Goal: Task Accomplishment & Management: Use online tool/utility

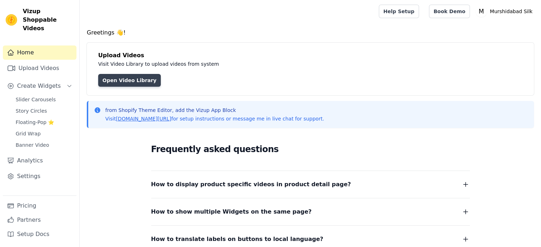
click at [137, 74] on link "Open Video Library" at bounding box center [129, 80] width 63 height 13
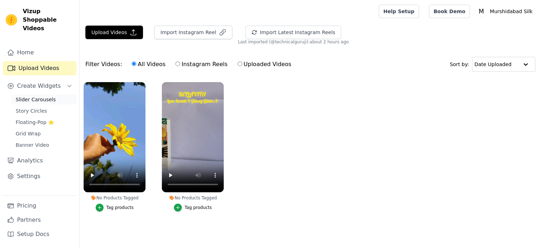
click at [46, 96] on span "Slider Carousels" at bounding box center [36, 99] width 40 height 7
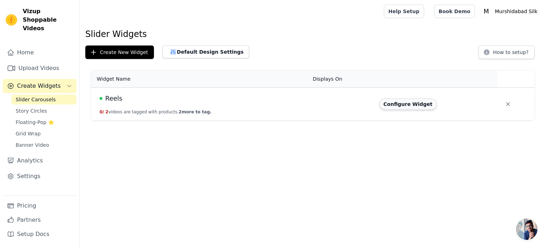
click at [407, 104] on button "Configure Widget" at bounding box center [409, 104] width 58 height 11
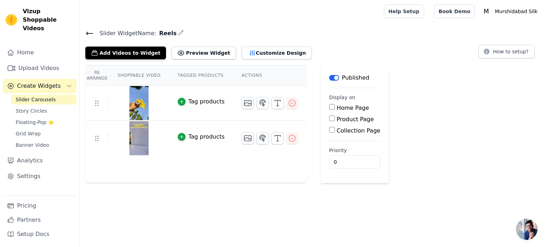
click at [329, 107] on input "Home Page" at bounding box center [332, 107] width 6 height 6
checkbox input "true"
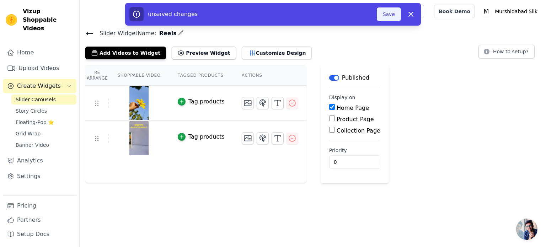
click at [390, 12] on button "Save" at bounding box center [389, 14] width 24 height 14
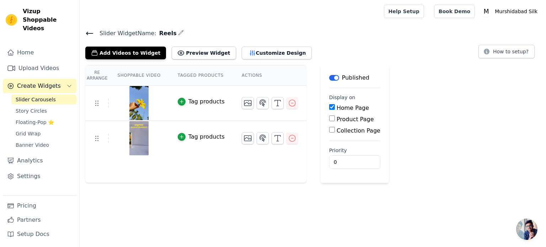
click at [86, 34] on icon at bounding box center [89, 33] width 9 height 9
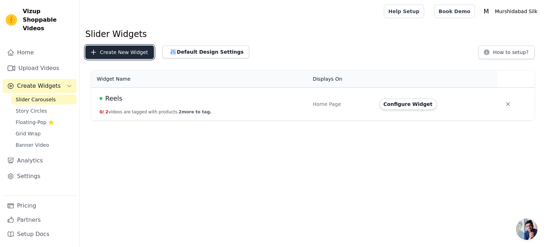
click at [124, 53] on button "Create New Widget" at bounding box center [119, 53] width 69 height 14
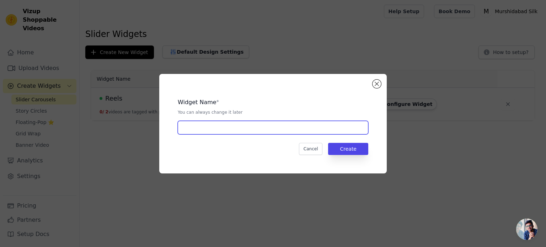
click at [241, 126] on input "text" at bounding box center [273, 128] width 191 height 14
type input "Reels 2"
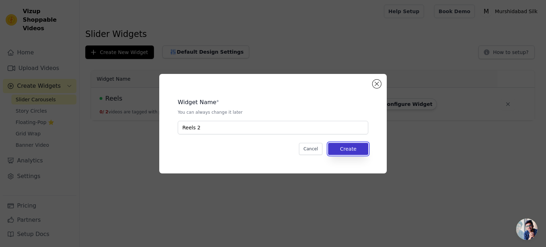
click at [350, 148] on button "Create" at bounding box center [348, 149] width 40 height 12
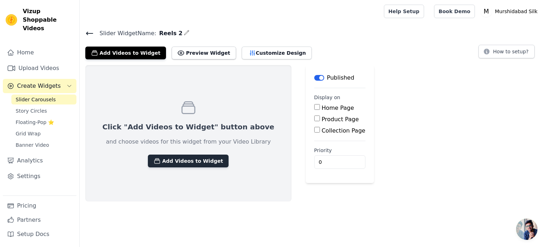
click at [168, 164] on button "Add Videos to Widget" at bounding box center [188, 161] width 81 height 13
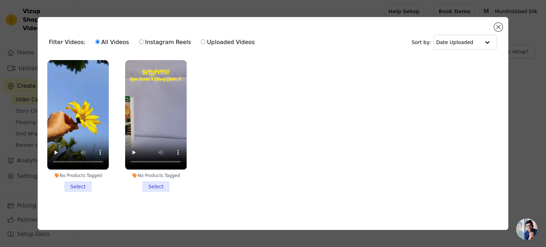
click at [73, 187] on li "No Products Tagged Select" at bounding box center [78, 126] width 62 height 132
click at [0, 0] on input "No Products Tagged Select" at bounding box center [0, 0] width 0 height 0
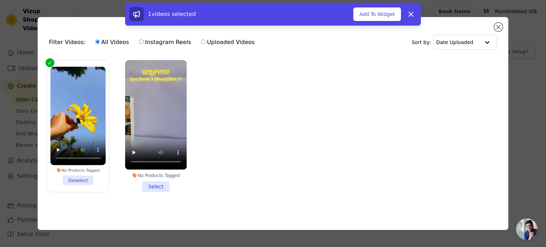
click at [158, 184] on li "No Products Tagged Select" at bounding box center [156, 126] width 62 height 132
click at [0, 0] on input "No Products Tagged Select" at bounding box center [0, 0] width 0 height 0
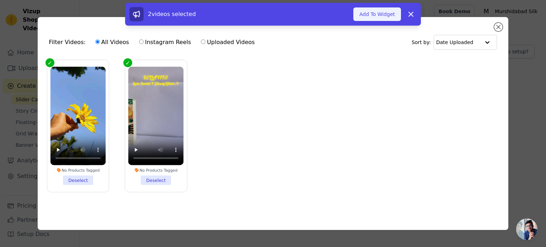
click at [384, 18] on button "Add To Widget" at bounding box center [378, 14] width 48 height 14
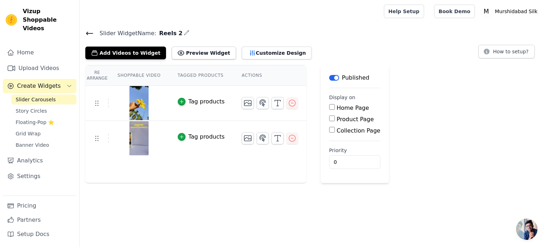
click at [337, 118] on label "Product Page" at bounding box center [355, 119] width 37 height 7
click at [335, 118] on input "Product Page" at bounding box center [332, 119] width 6 height 6
checkbox input "true"
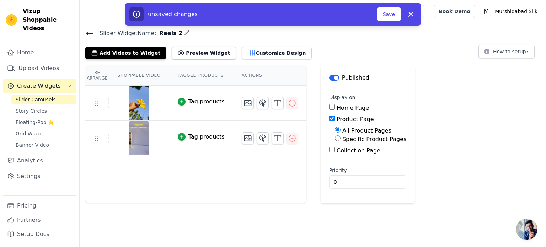
click at [365, 139] on label "Specific Product Pages" at bounding box center [375, 139] width 64 height 7
click at [341, 139] on input "Specific Product Pages" at bounding box center [338, 139] width 6 height 6
radio input "true"
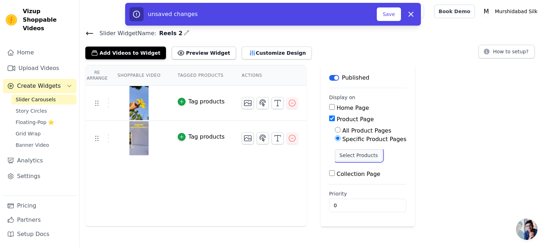
click at [357, 154] on button "Select Products" at bounding box center [359, 155] width 48 height 12
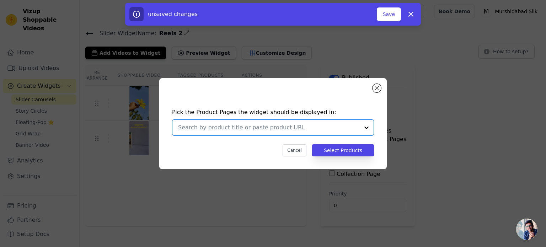
click at [357, 128] on input "text" at bounding box center [268, 127] width 181 height 9
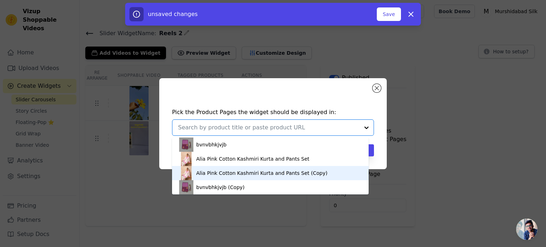
click at [262, 171] on div "Alia Pink Cotton Kashmiri Kurta and Pants Set (Copy)" at bounding box center [261, 173] width 131 height 7
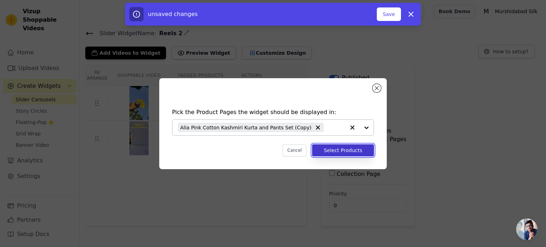
click at [339, 150] on button "Select Products" at bounding box center [343, 150] width 62 height 12
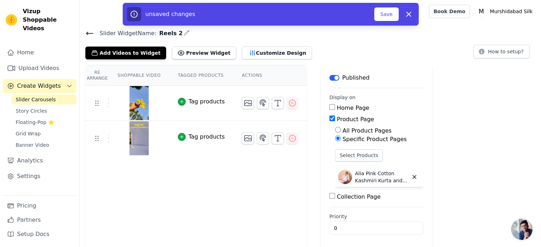
scroll to position [1, 0]
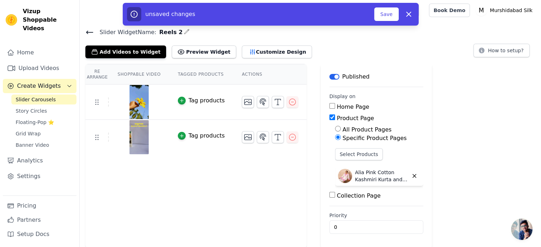
click at [189, 100] on div "Tag products" at bounding box center [207, 100] width 36 height 9
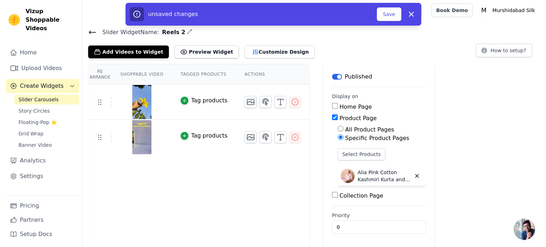
scroll to position [0, 0]
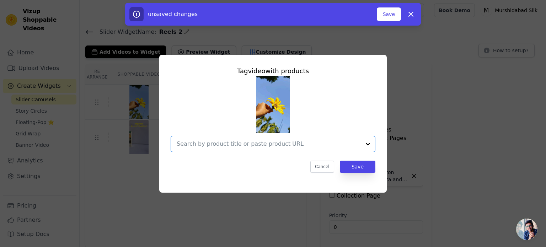
click at [329, 144] on input "text" at bounding box center [269, 144] width 184 height 9
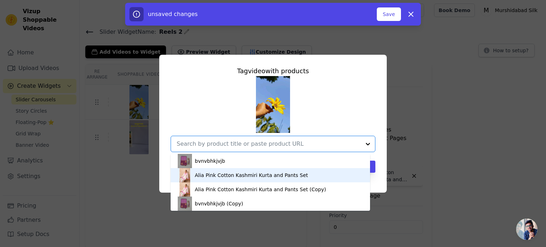
click at [247, 176] on div "Alia Pink Cotton Kashmiri Kurta and Pants Set" at bounding box center [251, 175] width 113 height 7
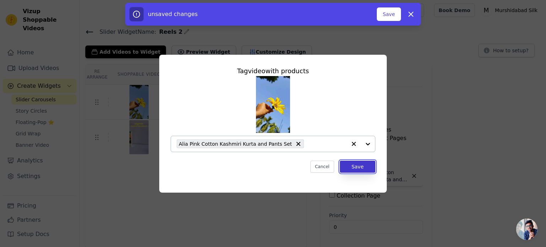
click at [368, 162] on button "Save" at bounding box center [358, 167] width 36 height 12
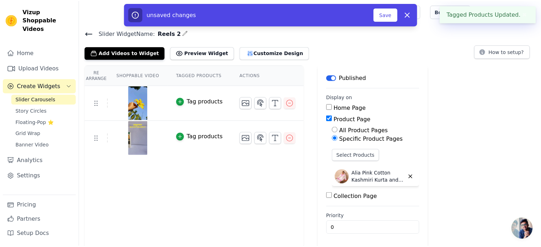
scroll to position [1, 0]
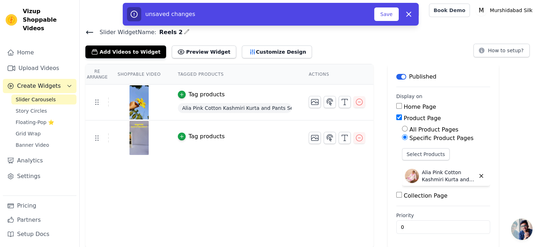
click at [202, 136] on div "Tag products" at bounding box center [207, 136] width 36 height 9
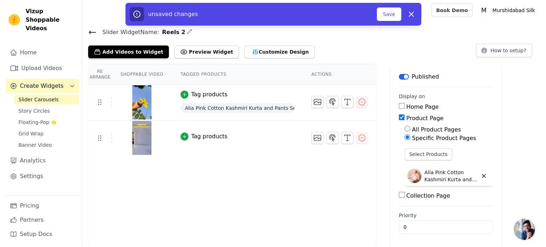
scroll to position [0, 0]
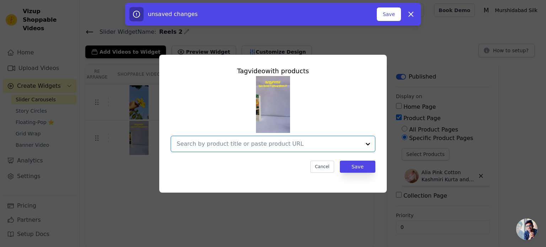
click at [353, 148] on input "text" at bounding box center [269, 144] width 184 height 9
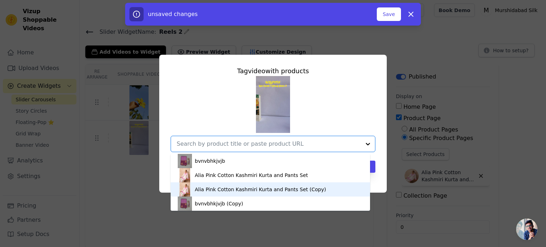
click at [249, 182] on div "Alia Pink Cotton Kashmiri Kurta and Pants Set (Copy)" at bounding box center [270, 189] width 185 height 14
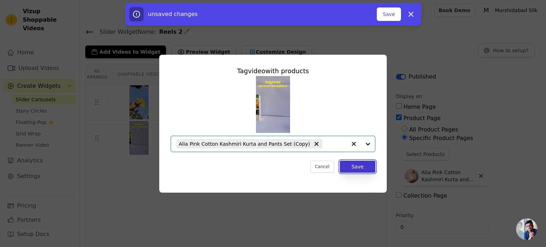
click at [367, 169] on button "Save" at bounding box center [358, 167] width 36 height 12
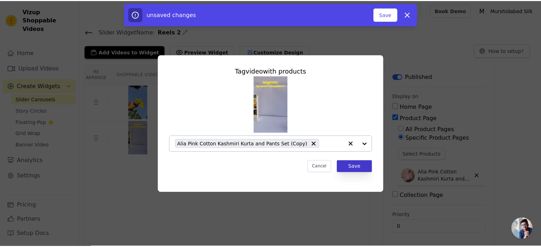
scroll to position [1, 0]
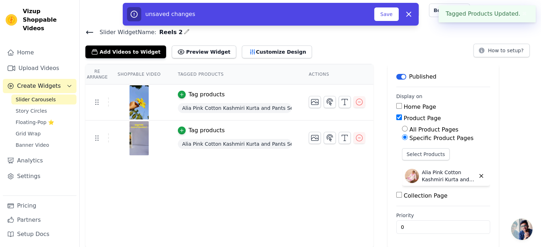
click at [192, 129] on div "Tag products" at bounding box center [207, 130] width 36 height 9
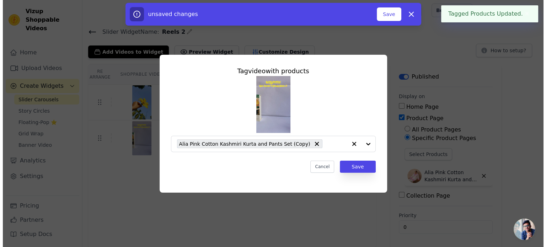
scroll to position [0, 0]
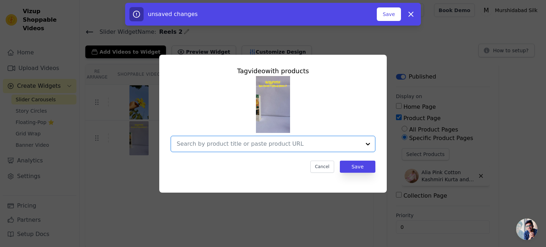
click at [301, 145] on input "text" at bounding box center [269, 144] width 184 height 9
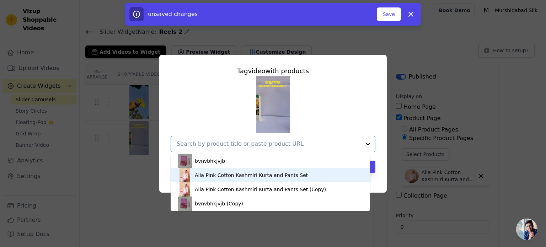
click at [297, 178] on div "Alia Pink Cotton Kashmiri Kurta and Pants Set" at bounding box center [270, 175] width 185 height 14
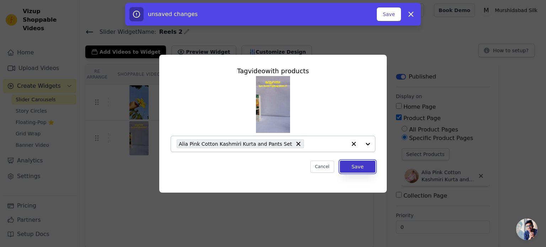
click at [363, 166] on button "Save" at bounding box center [358, 167] width 36 height 12
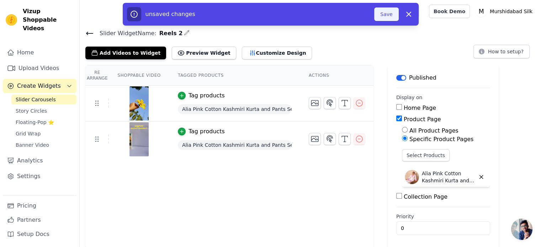
click at [390, 14] on button "Save" at bounding box center [386, 14] width 24 height 14
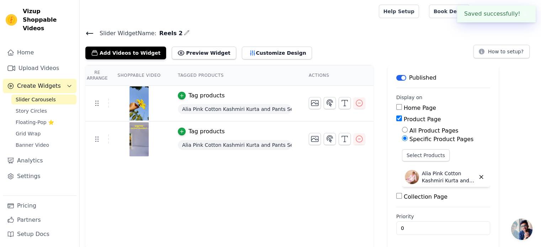
click at [525, 13] on button "✖" at bounding box center [524, 14] width 8 height 9
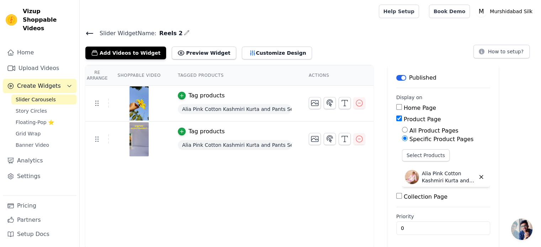
click at [288, 32] on h4 "Slider Widget Name: Reels 2" at bounding box center [310, 33] width 450 height 10
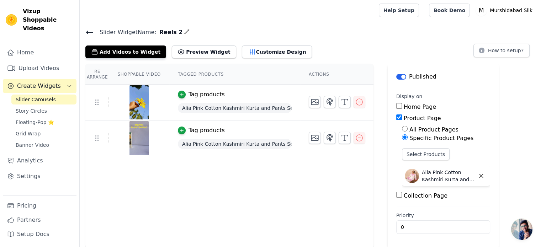
click at [88, 31] on icon at bounding box center [89, 32] width 9 height 9
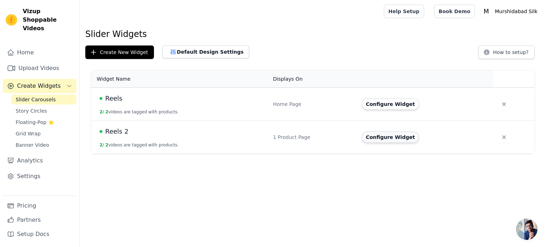
click at [386, 140] on button "Configure Widget" at bounding box center [391, 137] width 58 height 11
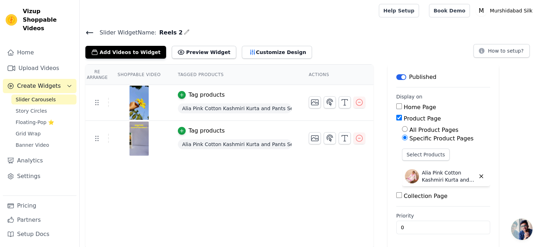
scroll to position [1, 0]
click at [88, 31] on icon at bounding box center [89, 32] width 9 height 9
